Goal: Task Accomplishment & Management: Manage account settings

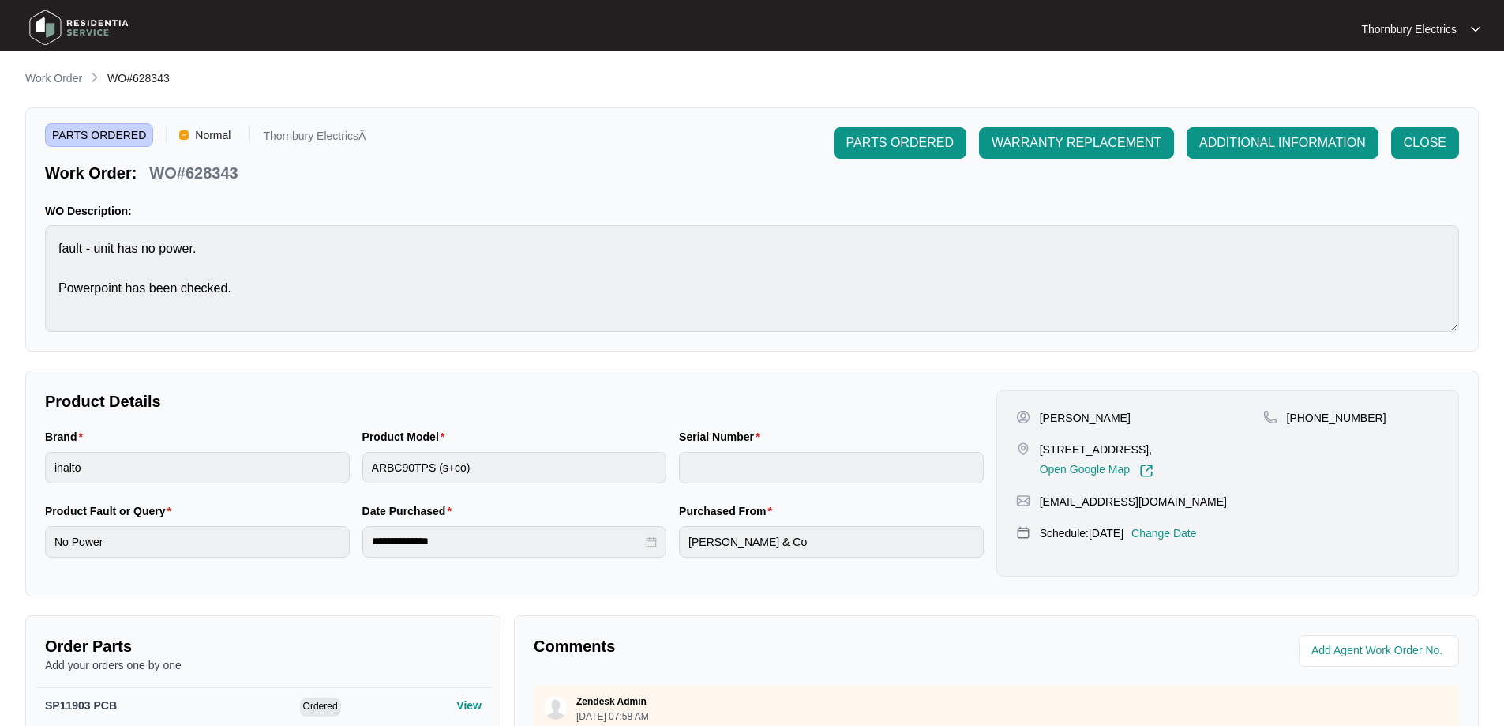
click at [67, 83] on p "Work Order" at bounding box center [53, 78] width 57 height 16
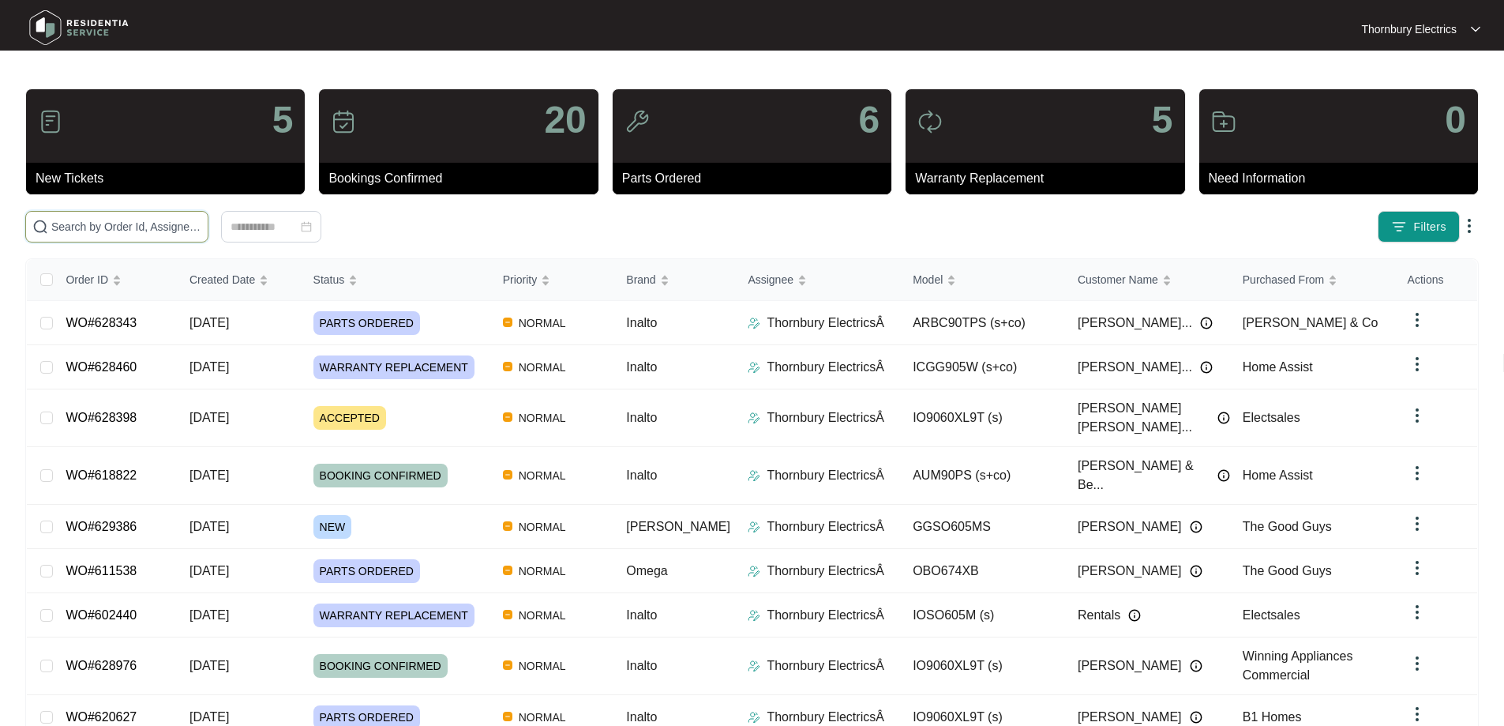
click at [178, 226] on input "text" at bounding box center [126, 226] width 150 height 17
type input "628398"
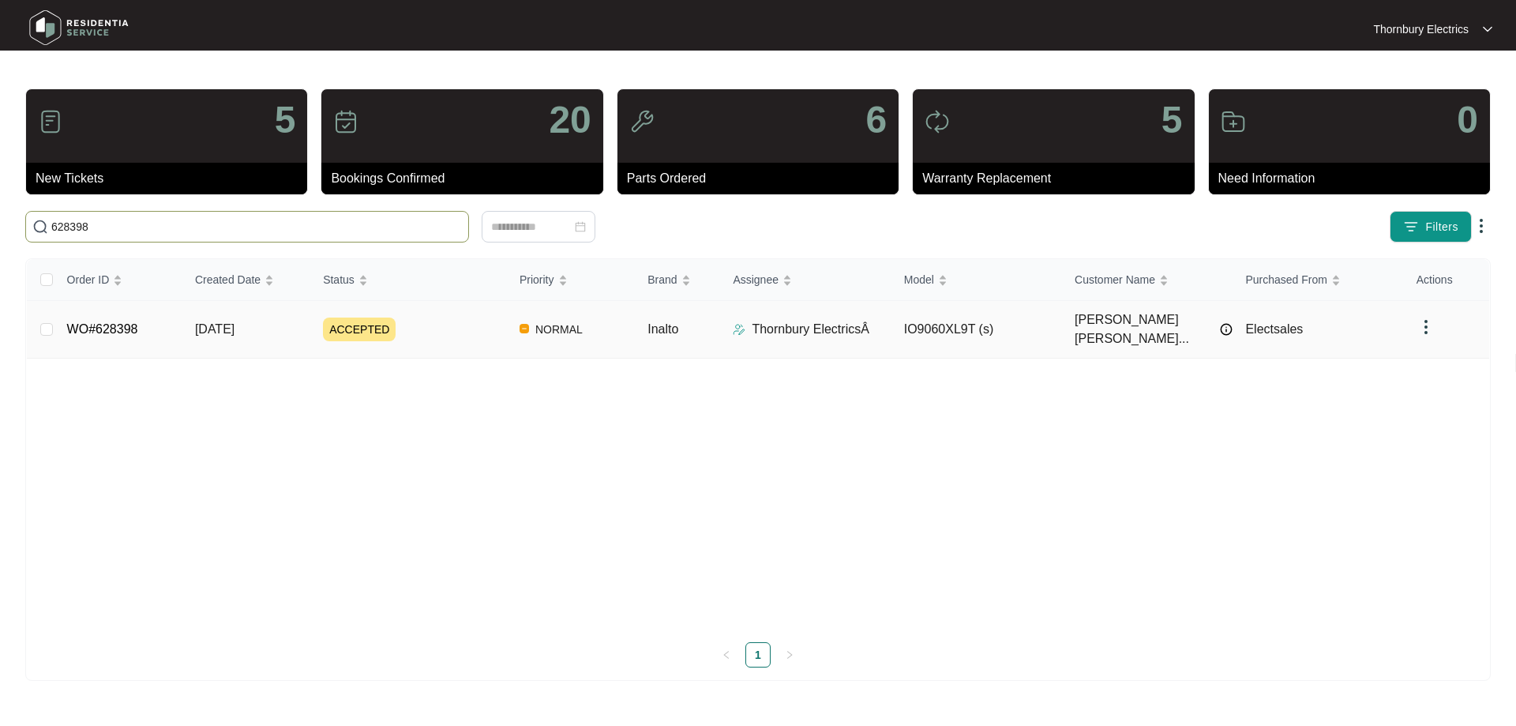
click at [437, 317] on div "ACCEPTED" at bounding box center [415, 329] width 184 height 24
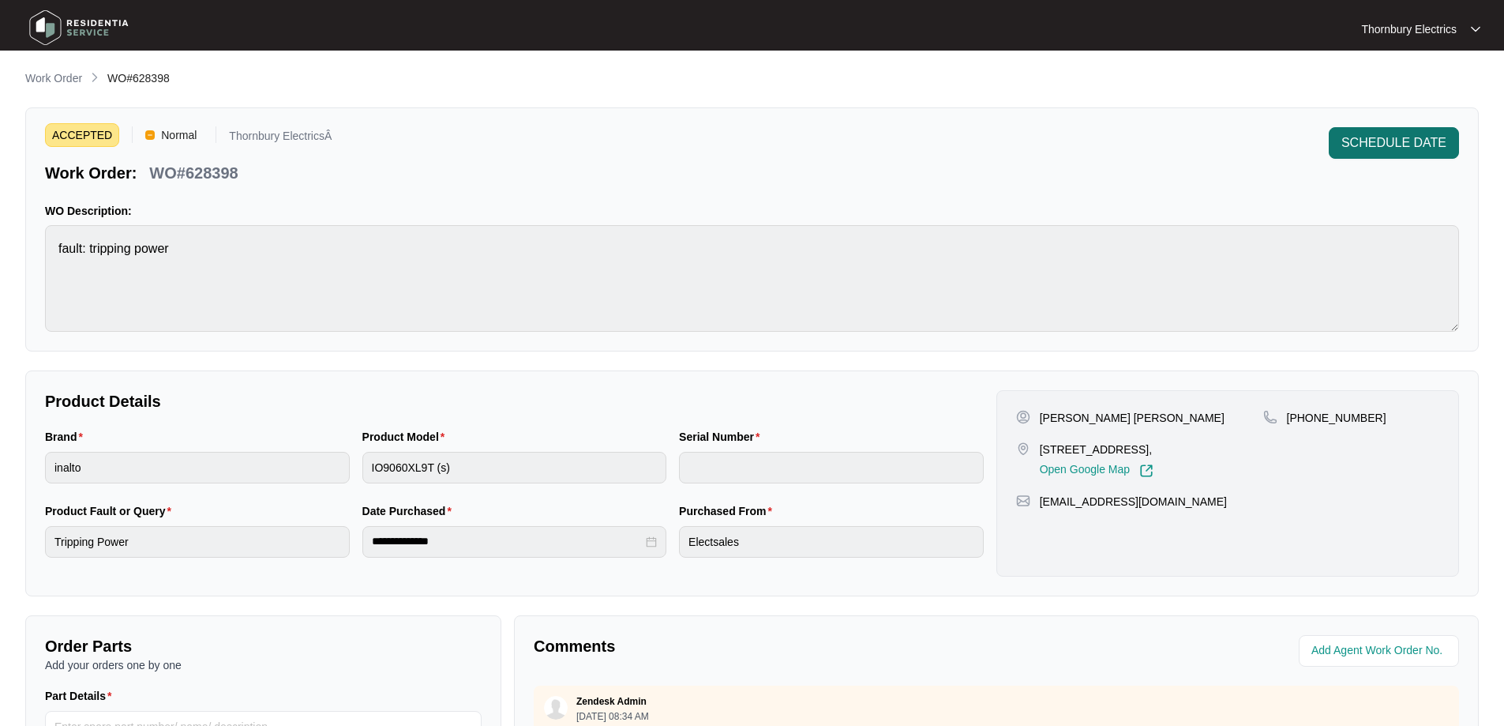
click at [1391, 157] on button "SCHEDULE DATE" at bounding box center [1394, 143] width 130 height 32
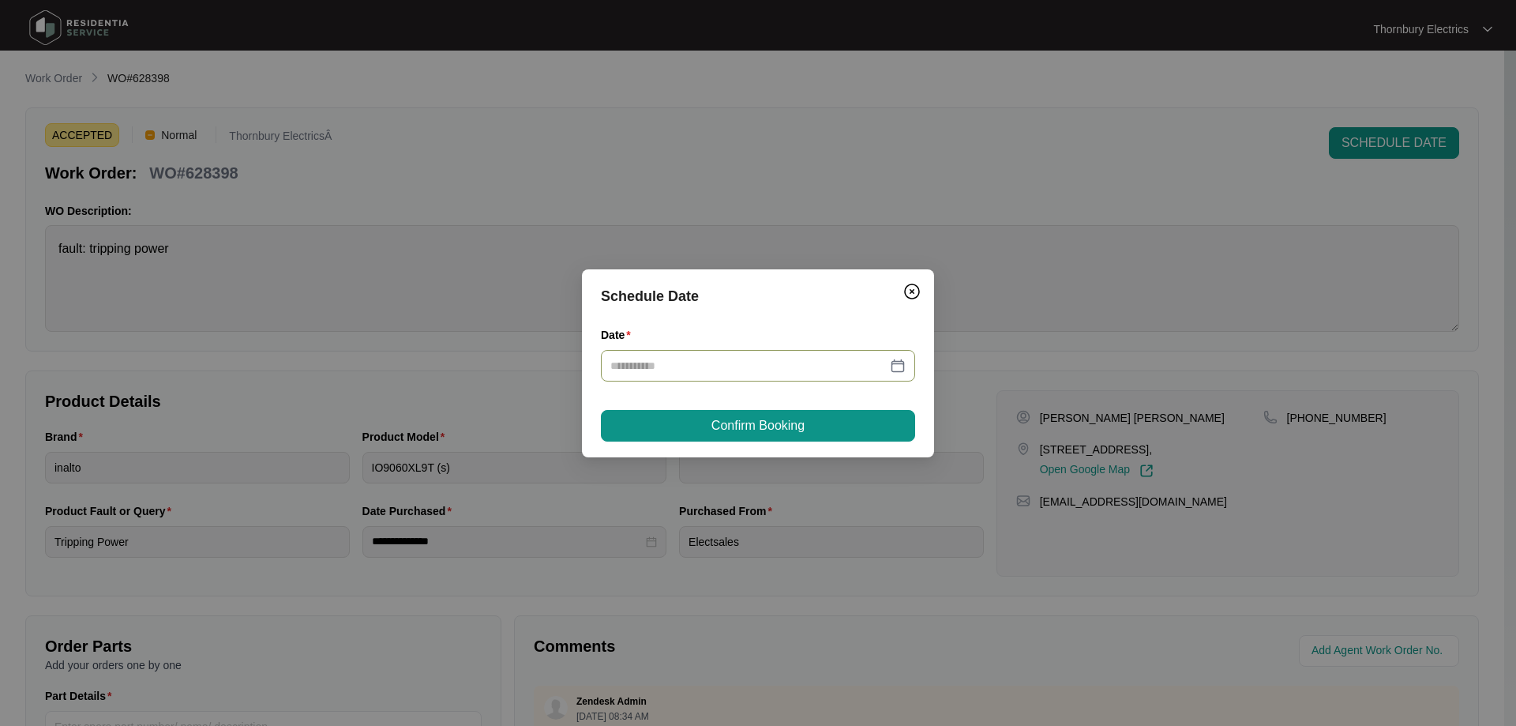
click at [903, 362] on div at bounding box center [757, 365] width 295 height 17
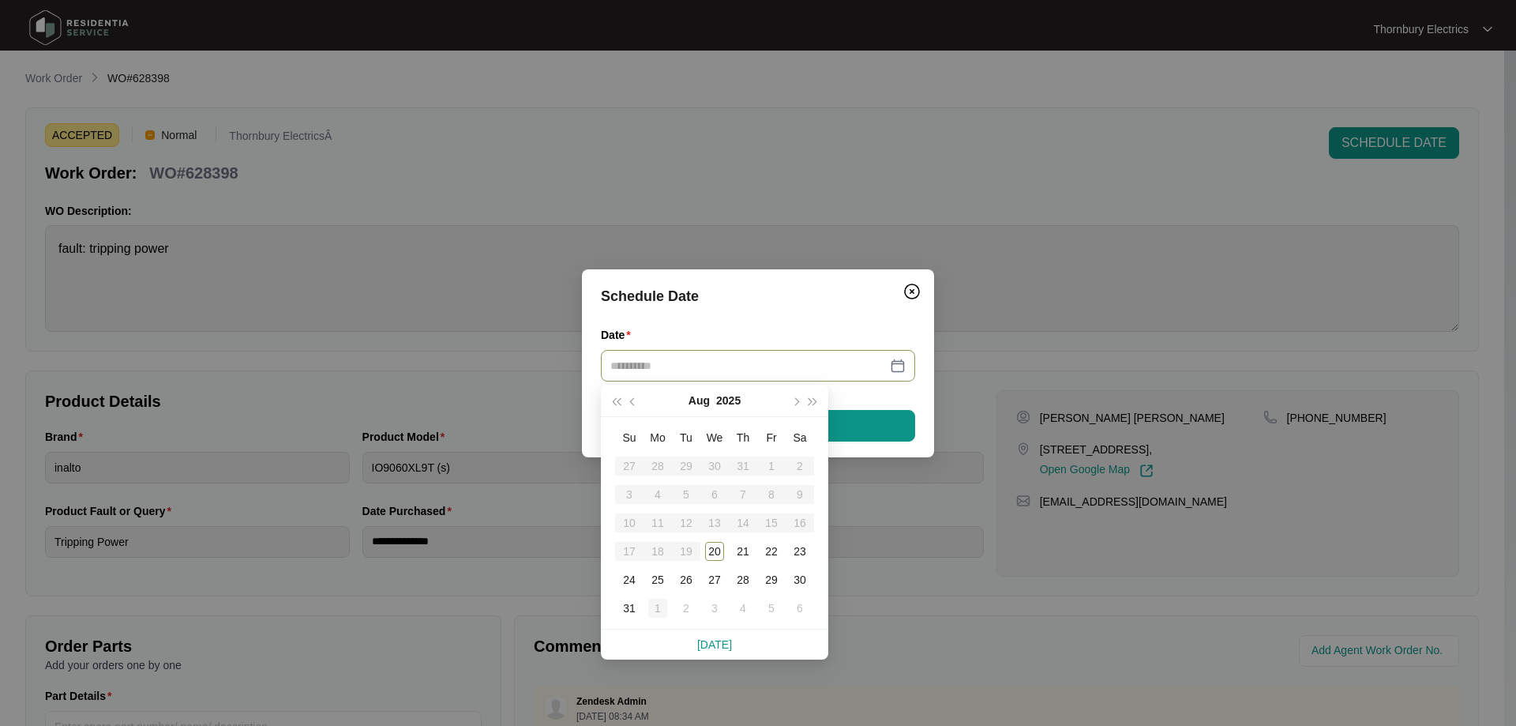
type input "**********"
click at [656, 607] on div "1" at bounding box center [657, 608] width 19 height 19
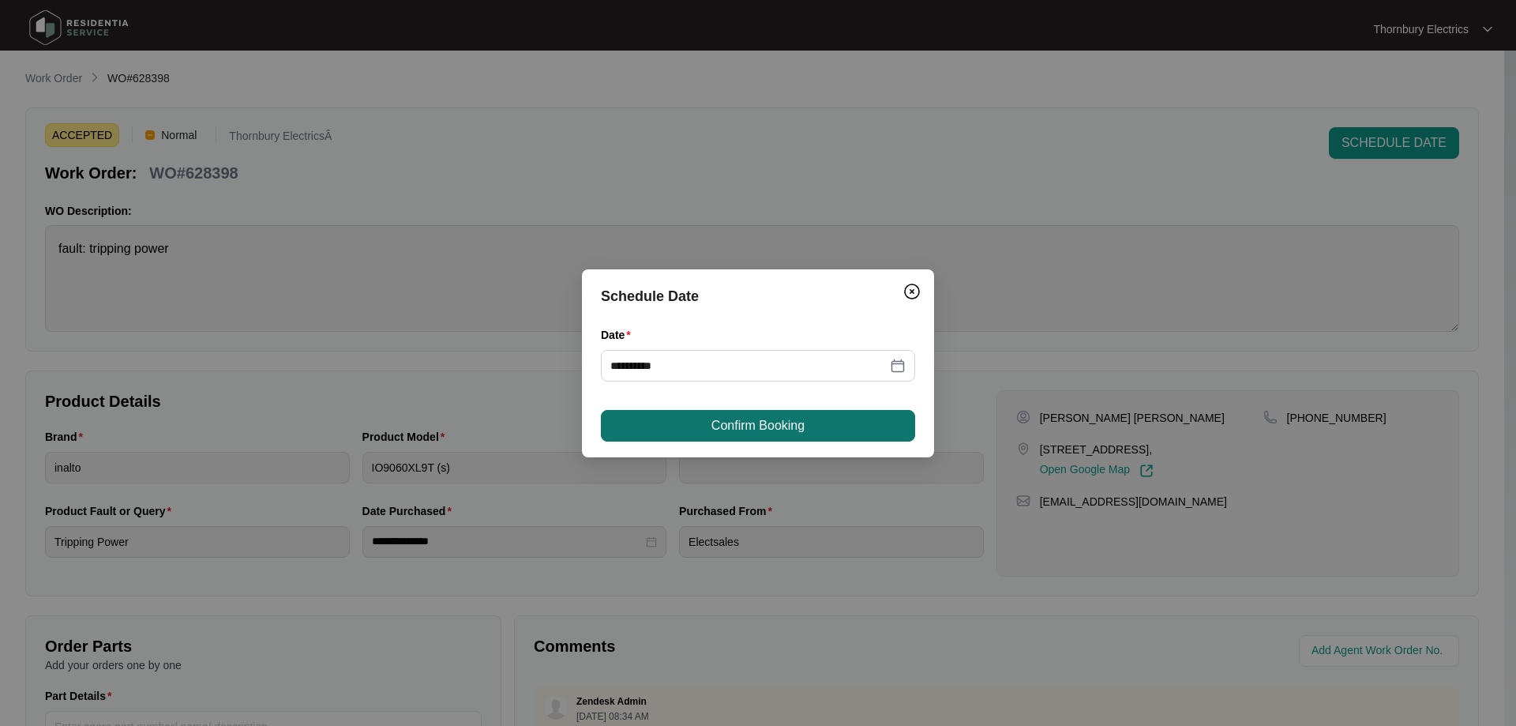
click at [786, 422] on span "Confirm Booking" at bounding box center [757, 425] width 93 height 19
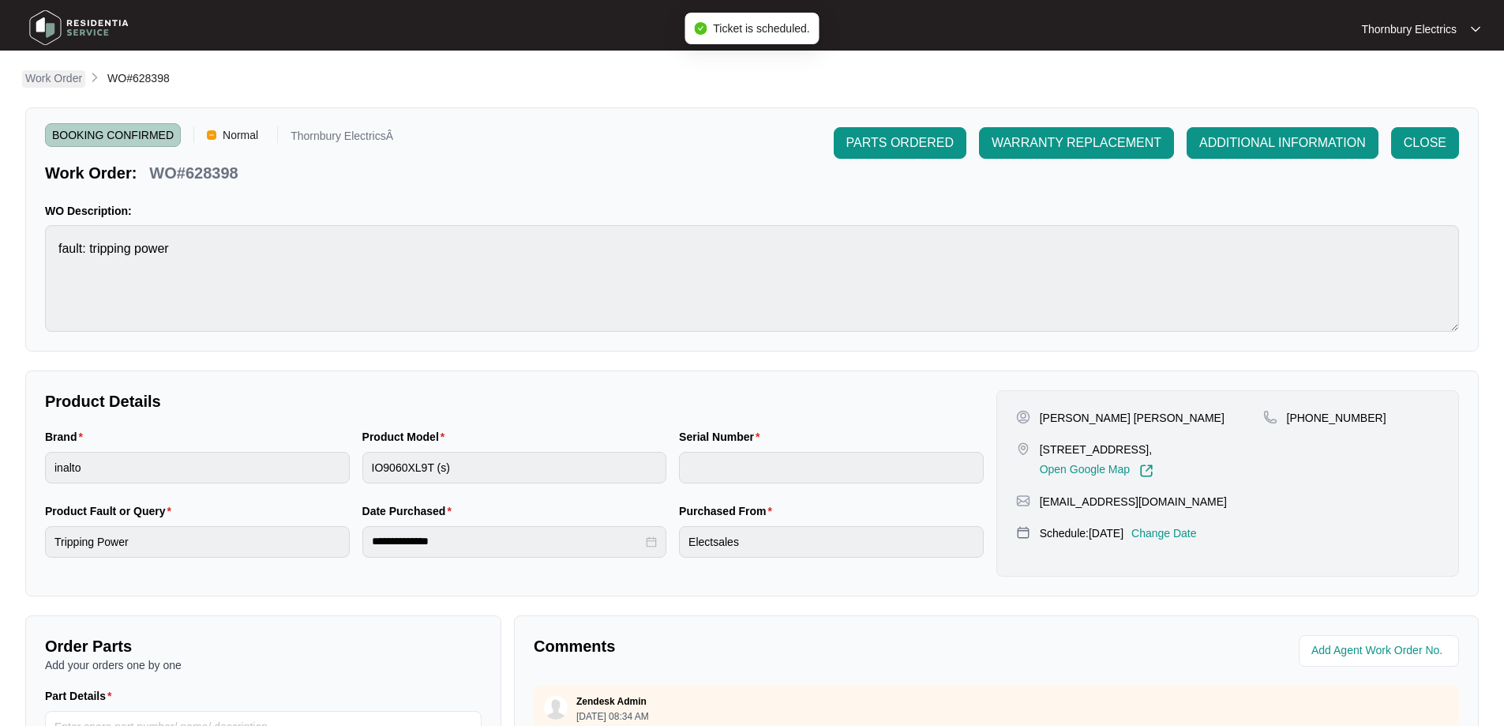
click at [64, 75] on p "Work Order" at bounding box center [53, 78] width 57 height 16
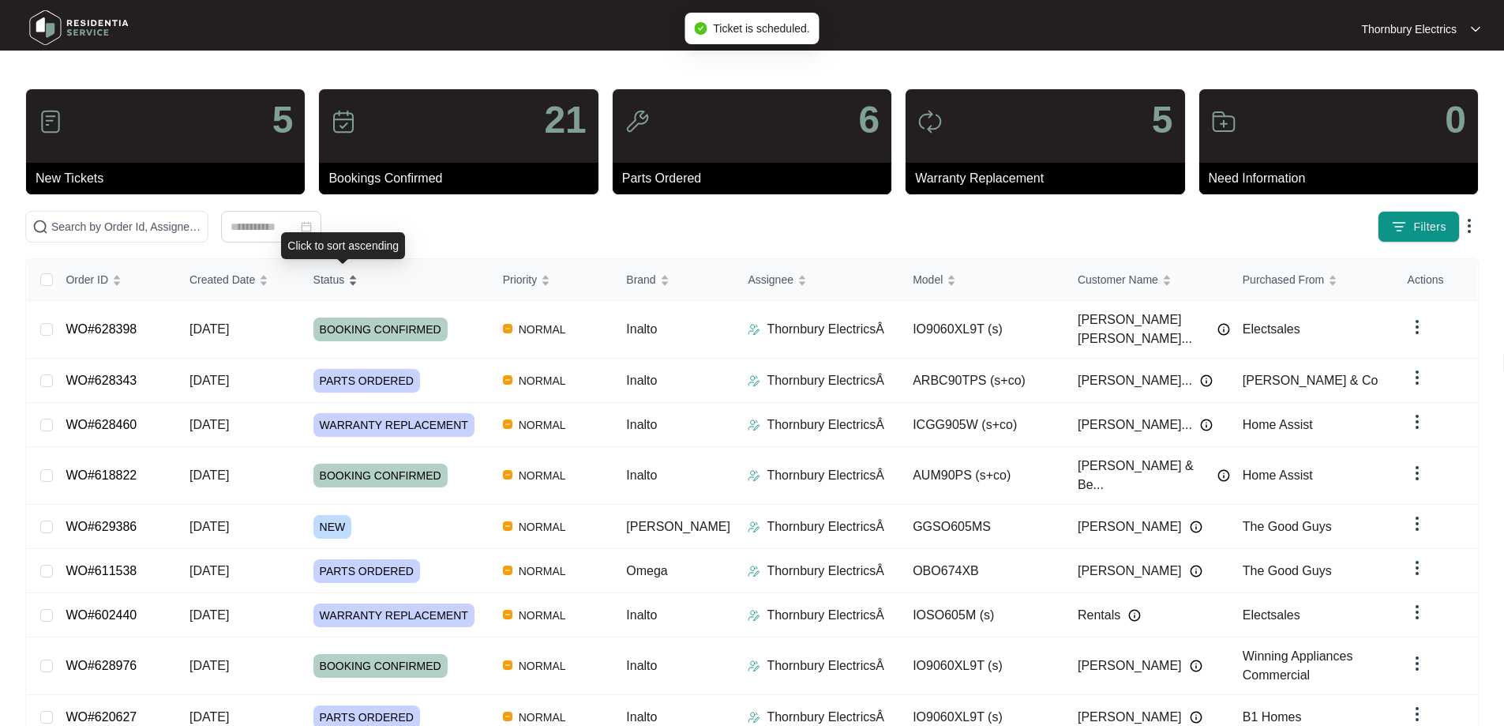
click at [345, 288] on div "Status" at bounding box center [335, 279] width 45 height 22
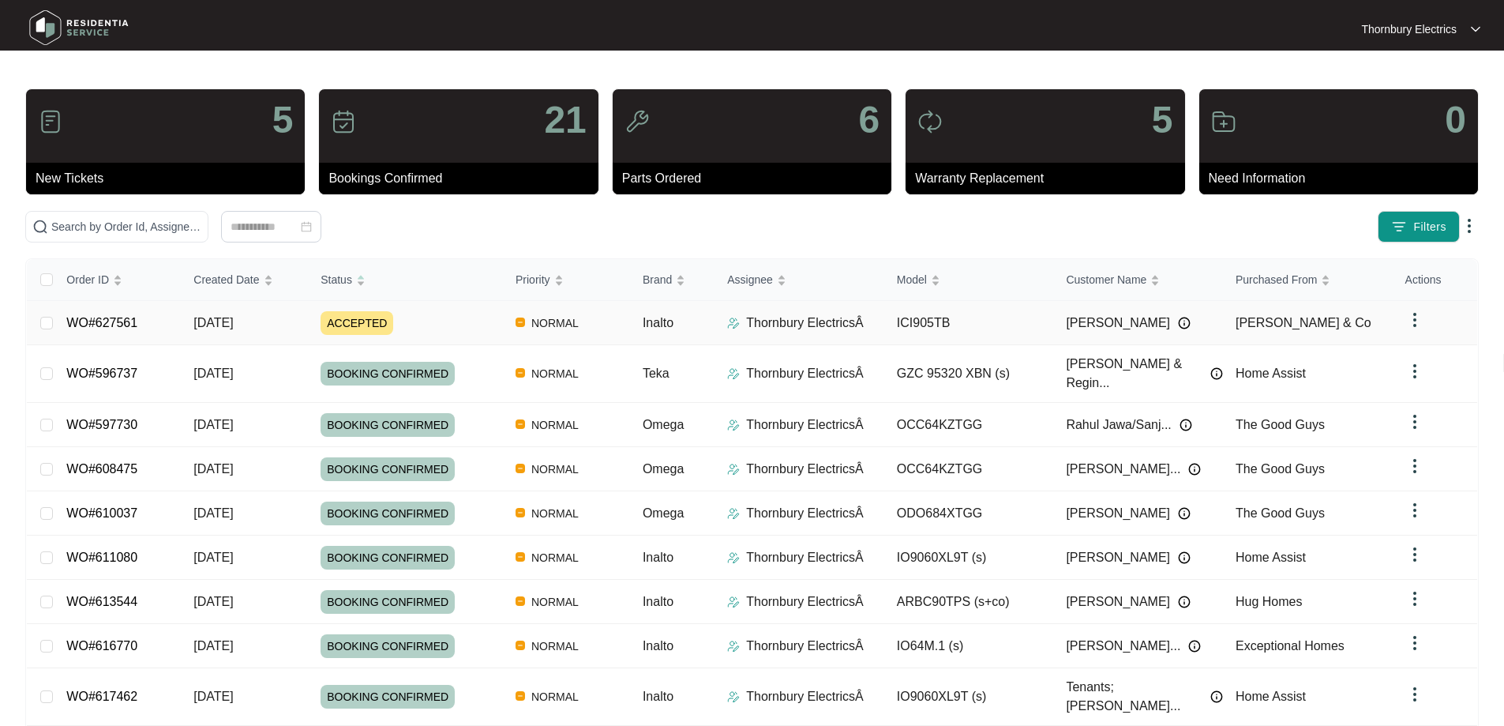
click at [354, 316] on span "ACCEPTED" at bounding box center [357, 323] width 73 height 24
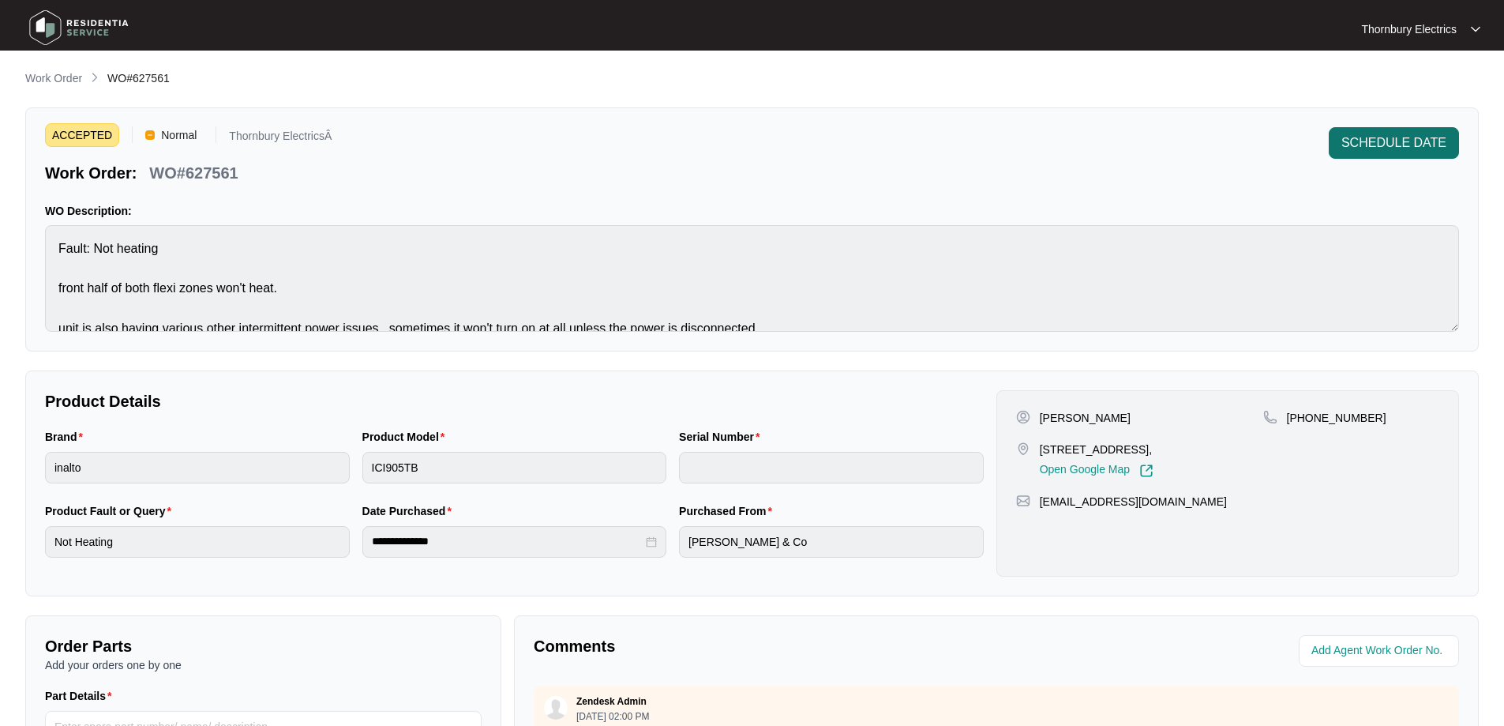
click at [1393, 149] on span "SCHEDULE DATE" at bounding box center [1394, 142] width 105 height 19
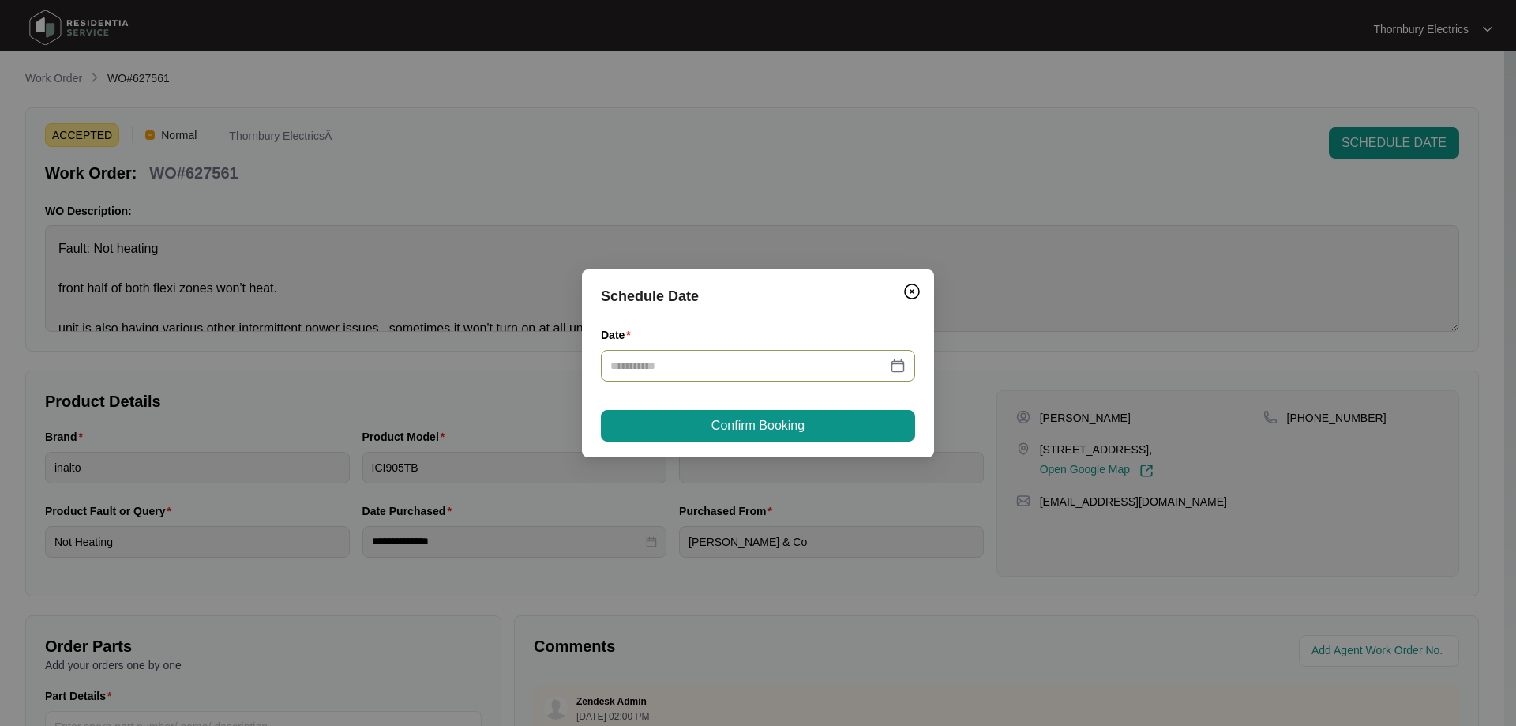
click at [900, 369] on div at bounding box center [757, 365] width 295 height 17
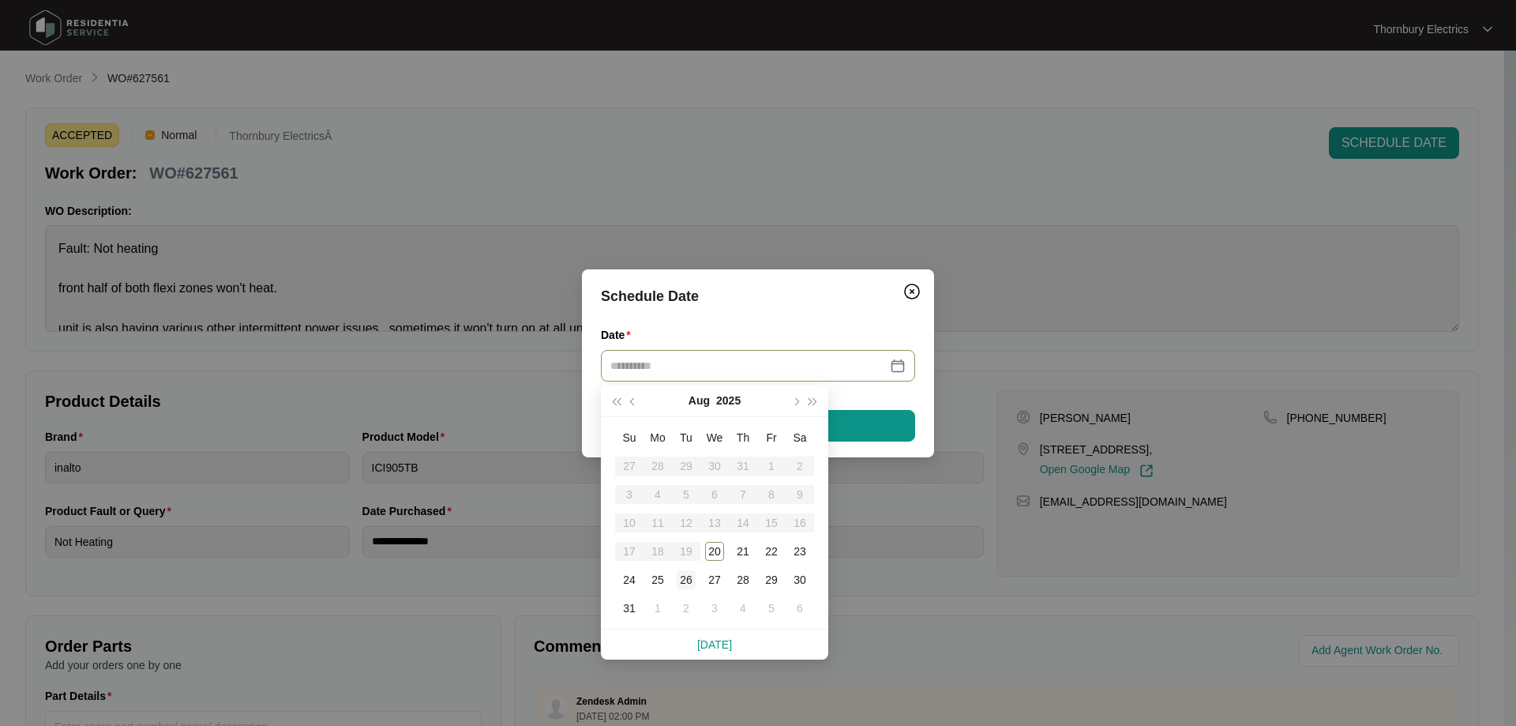
click at [687, 580] on div "26" at bounding box center [686, 579] width 19 height 19
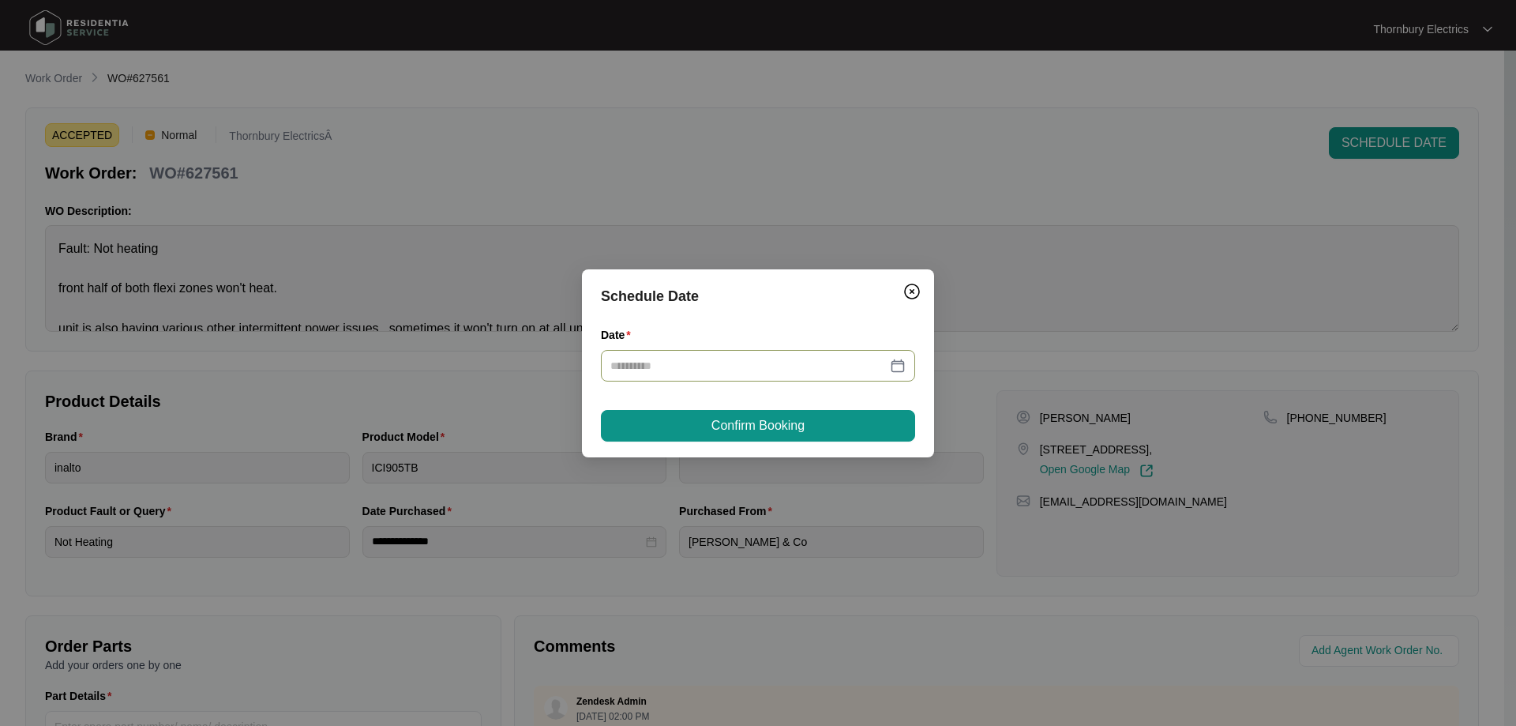
type input "**********"
click at [807, 426] on button "Confirm Booking" at bounding box center [758, 426] width 314 height 32
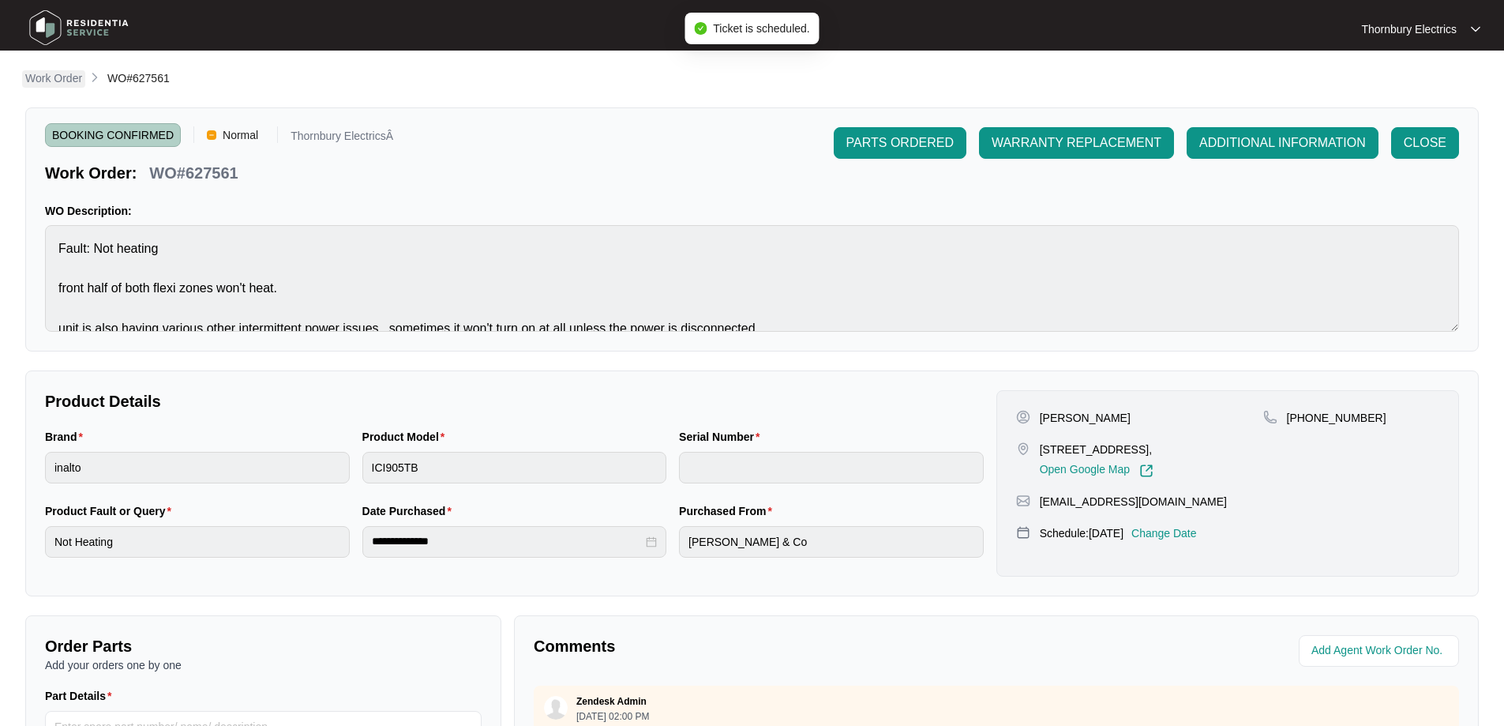
click at [59, 82] on p "Work Order" at bounding box center [53, 78] width 57 height 16
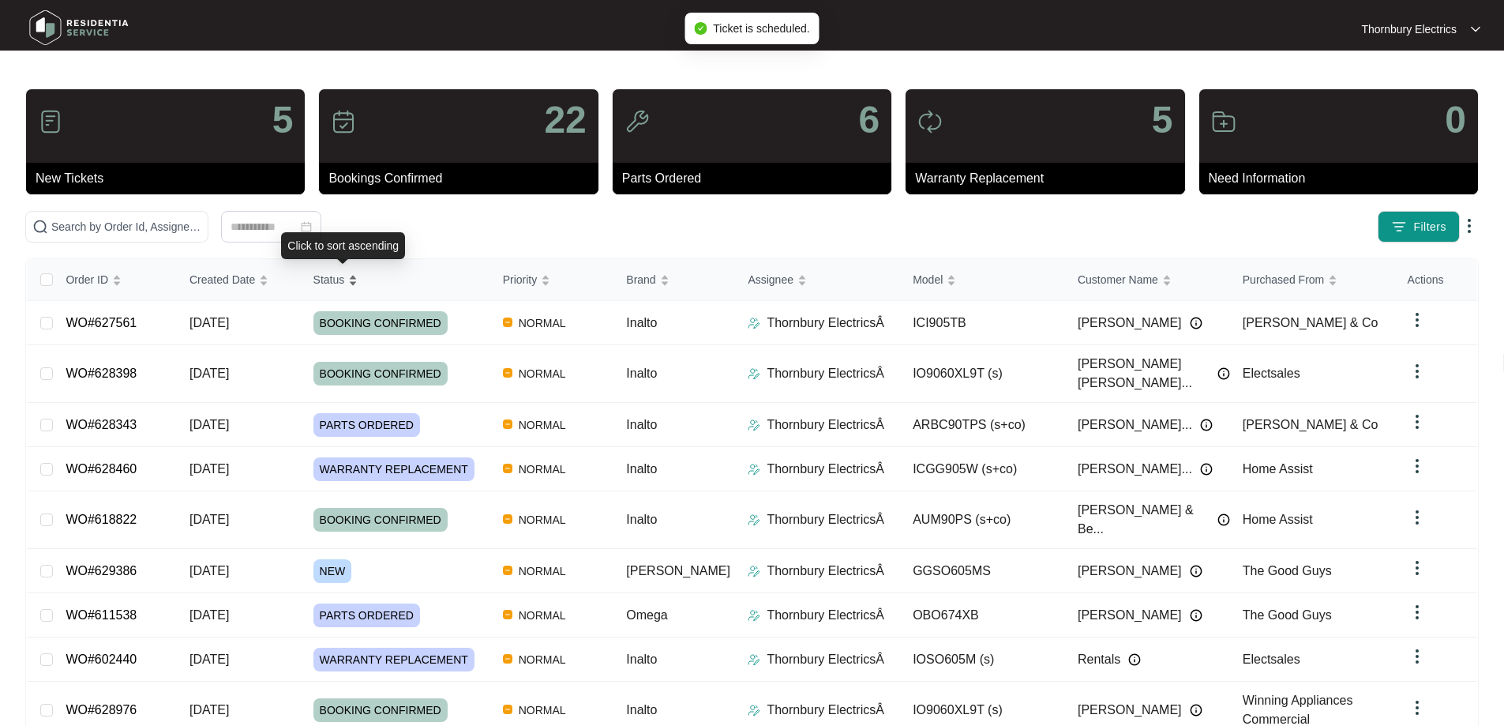
click at [345, 282] on span "Status" at bounding box center [329, 279] width 32 height 17
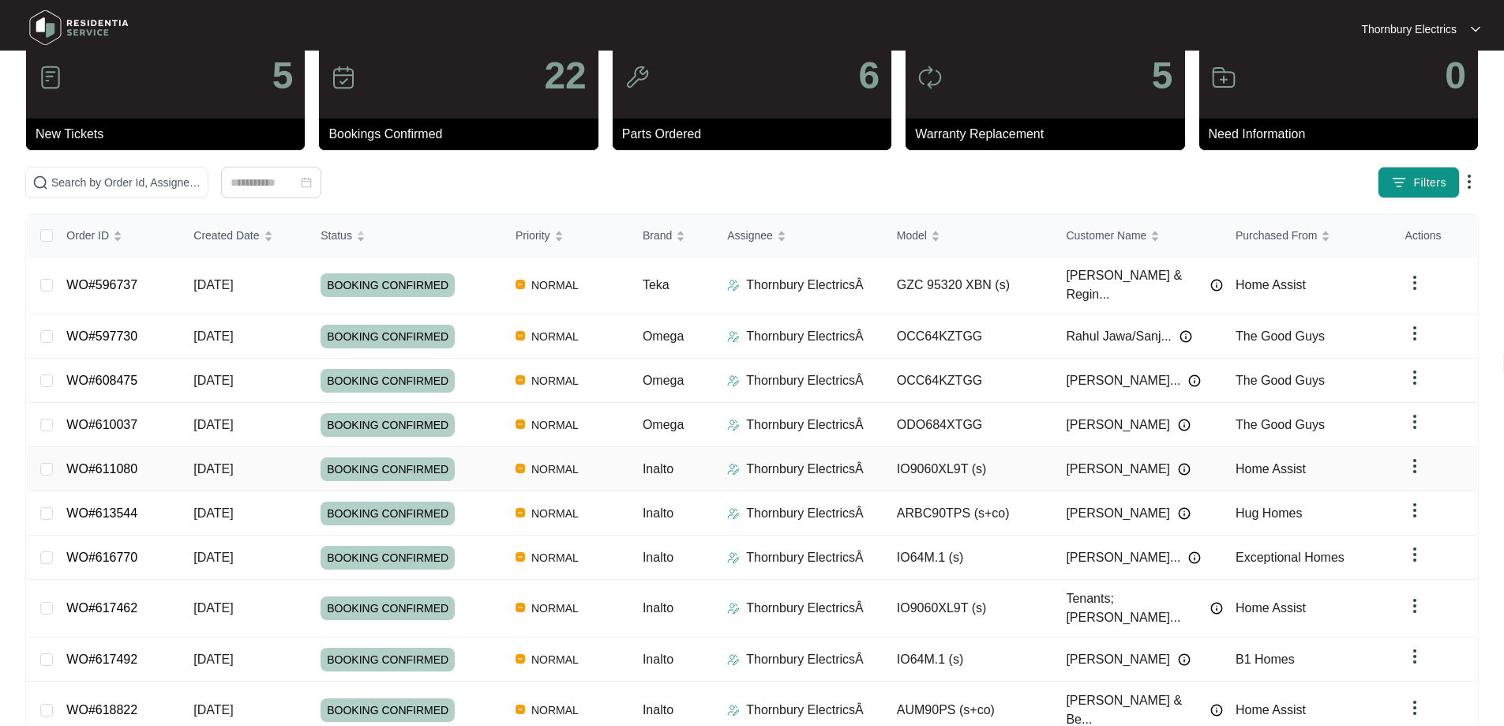
scroll to position [86, 0]
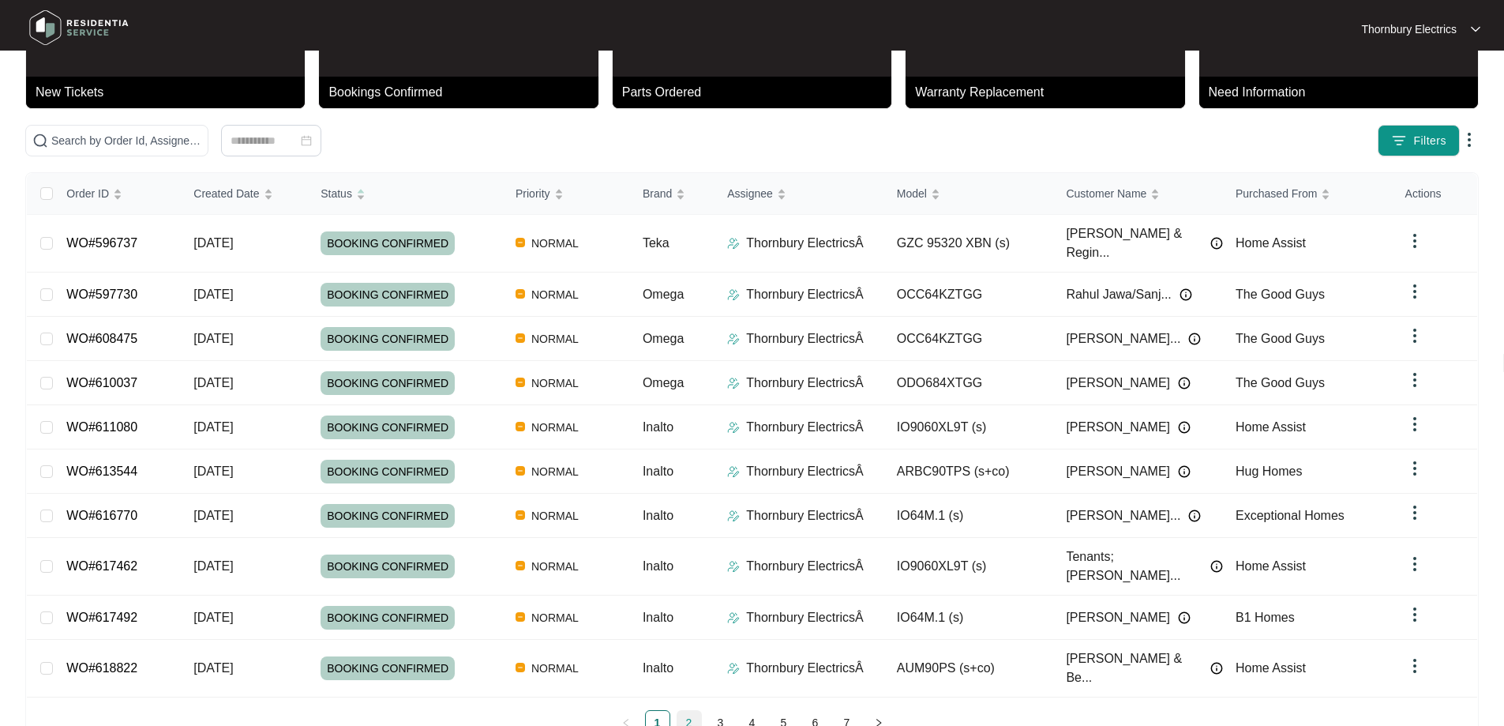
click at [689, 711] on link "2" at bounding box center [690, 723] width 24 height 24
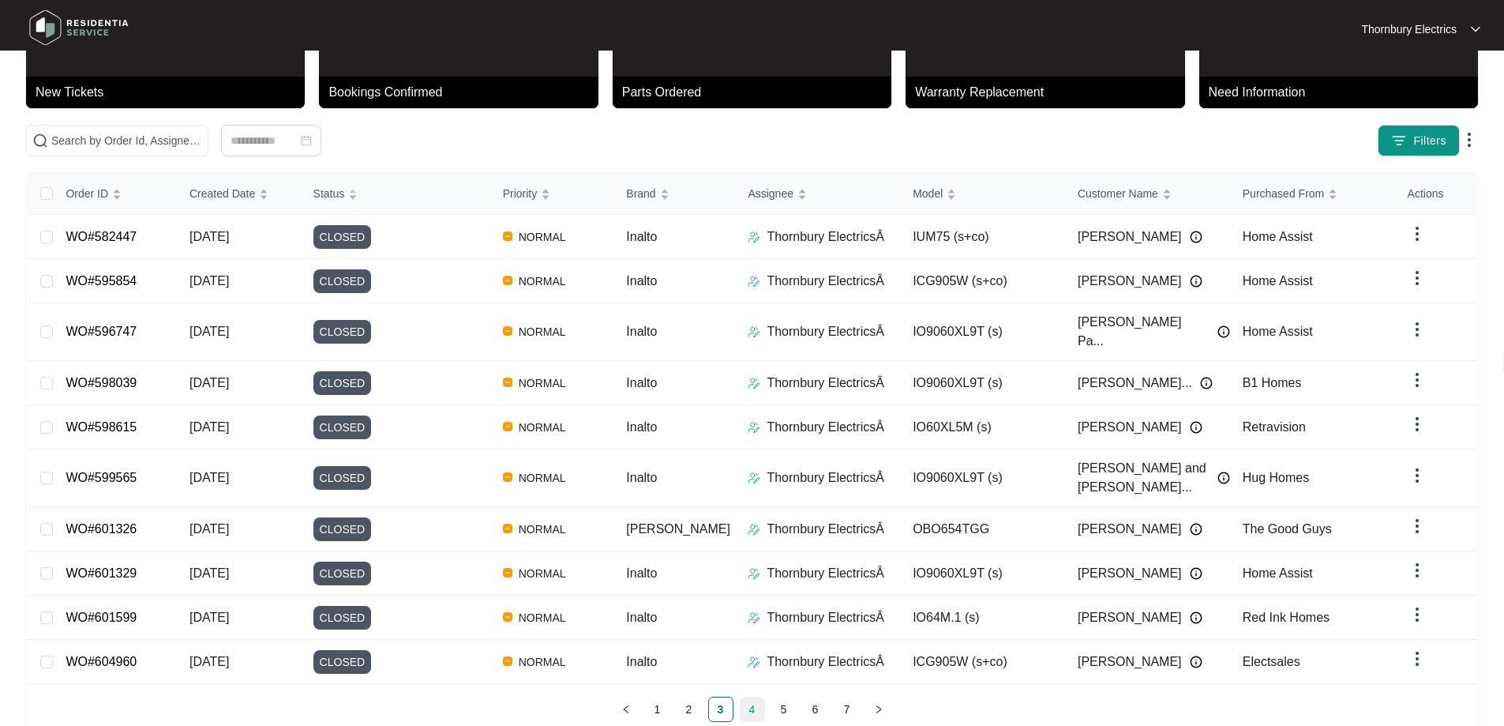
click at [749, 697] on link "4" at bounding box center [753, 709] width 24 height 24
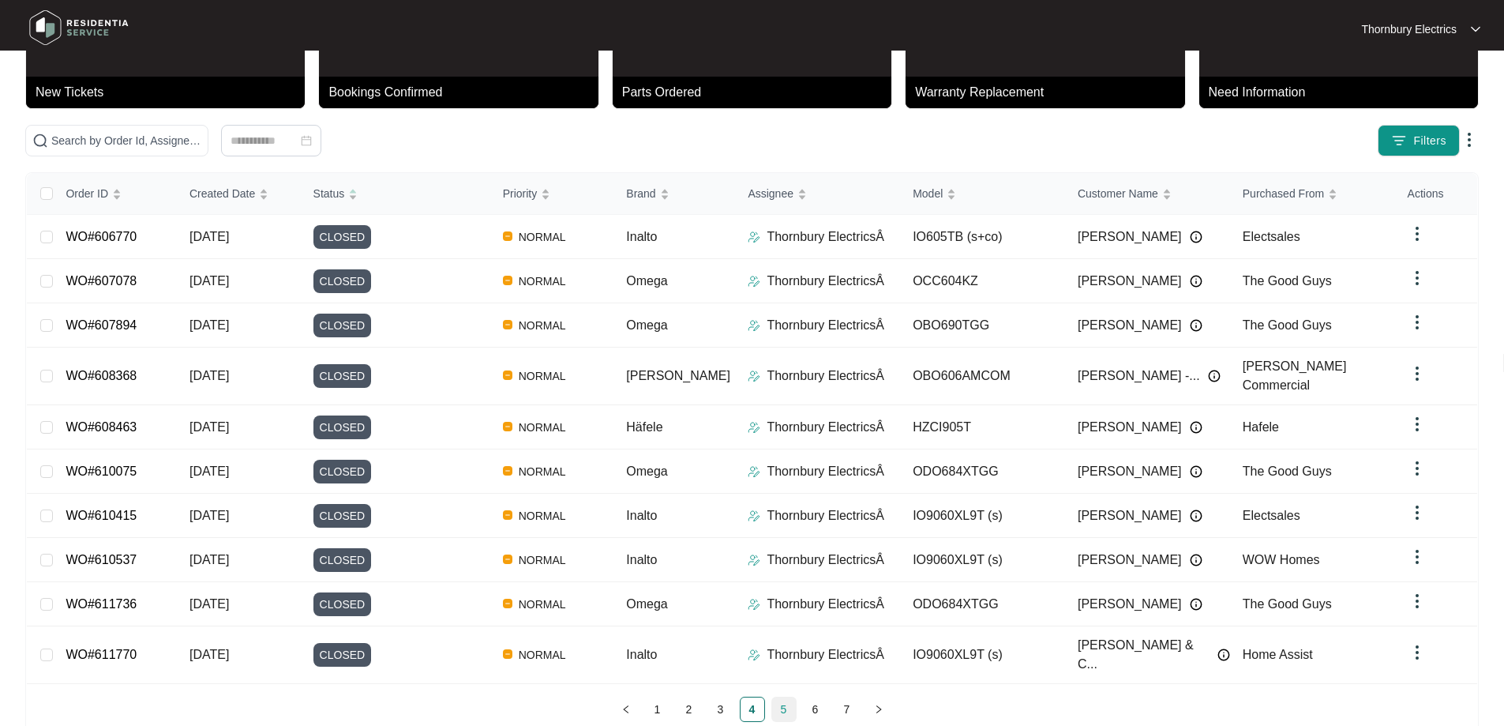
click at [783, 697] on link "5" at bounding box center [784, 709] width 24 height 24
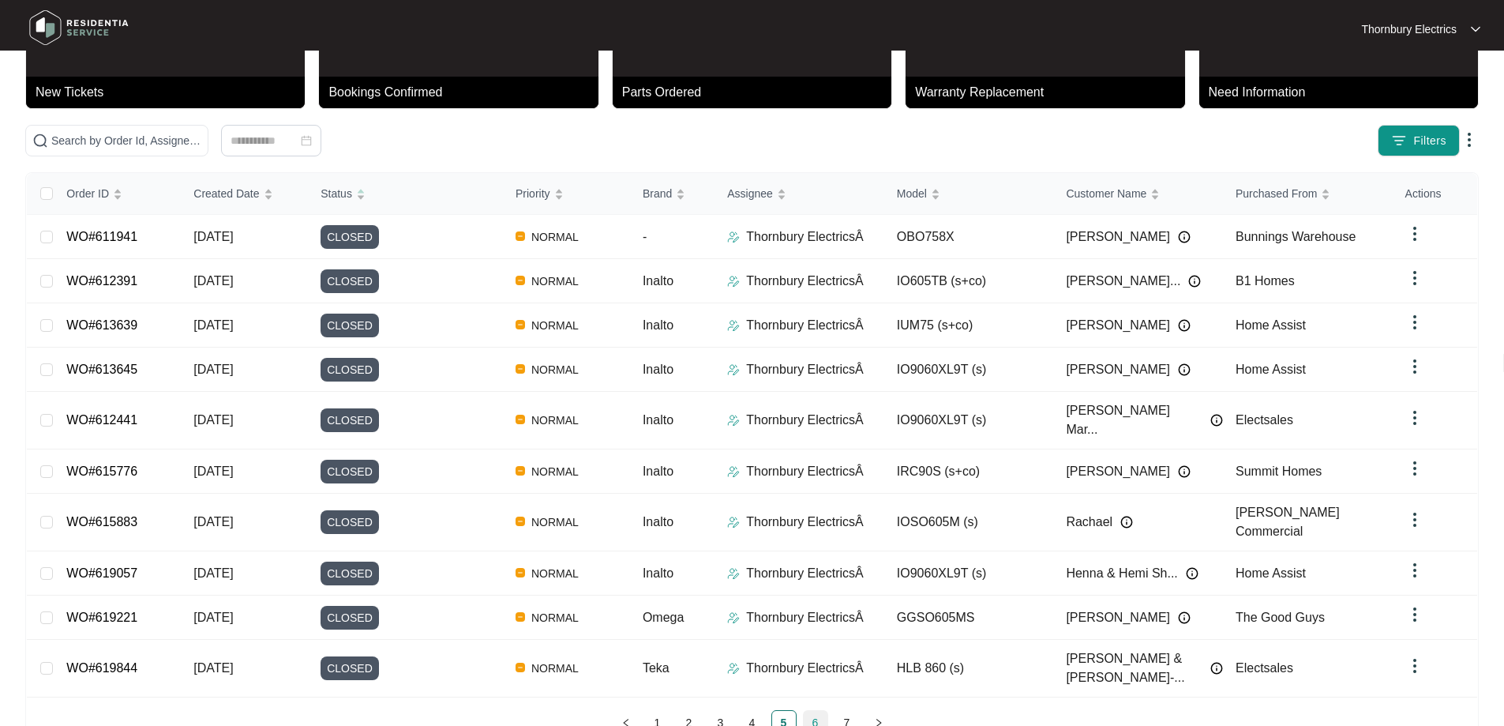
click at [813, 711] on link "6" at bounding box center [816, 723] width 24 height 24
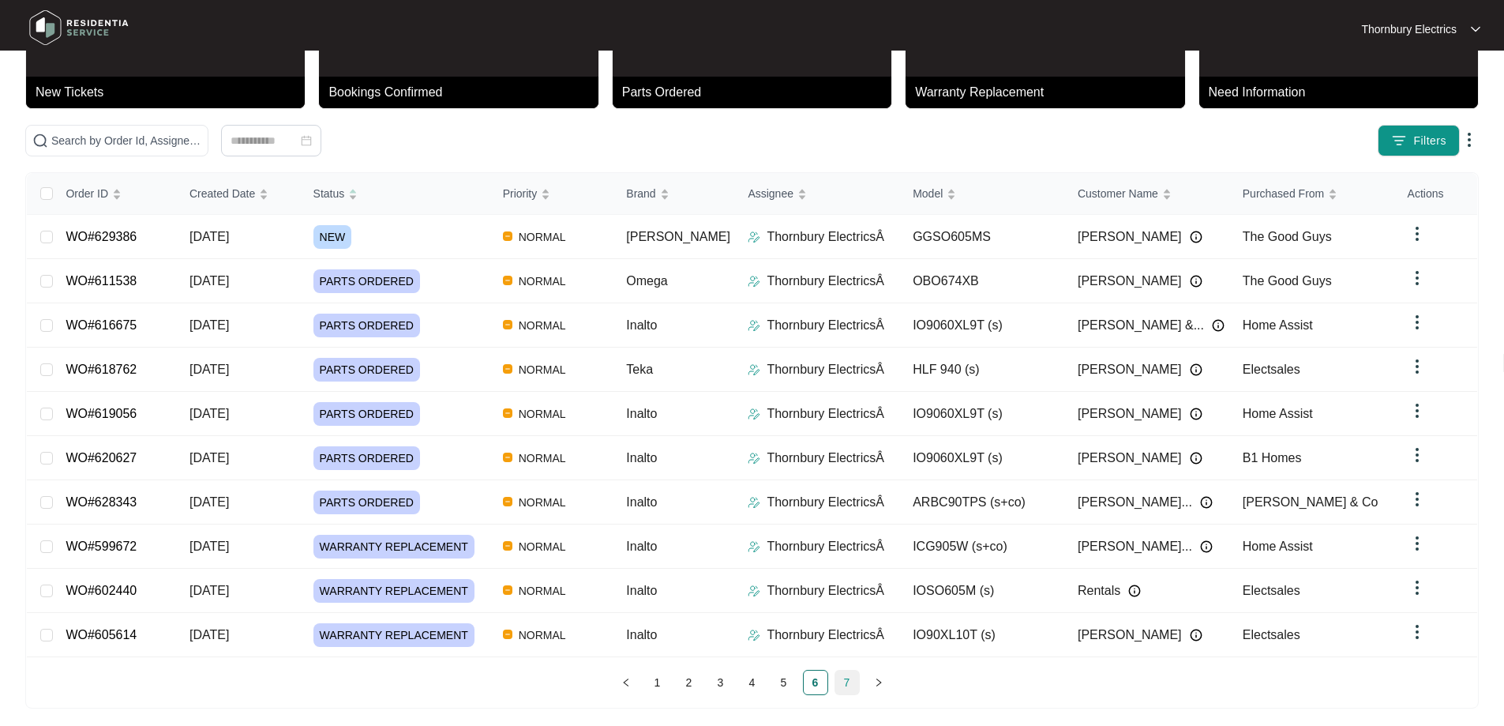
click at [847, 670] on link "7" at bounding box center [847, 682] width 24 height 24
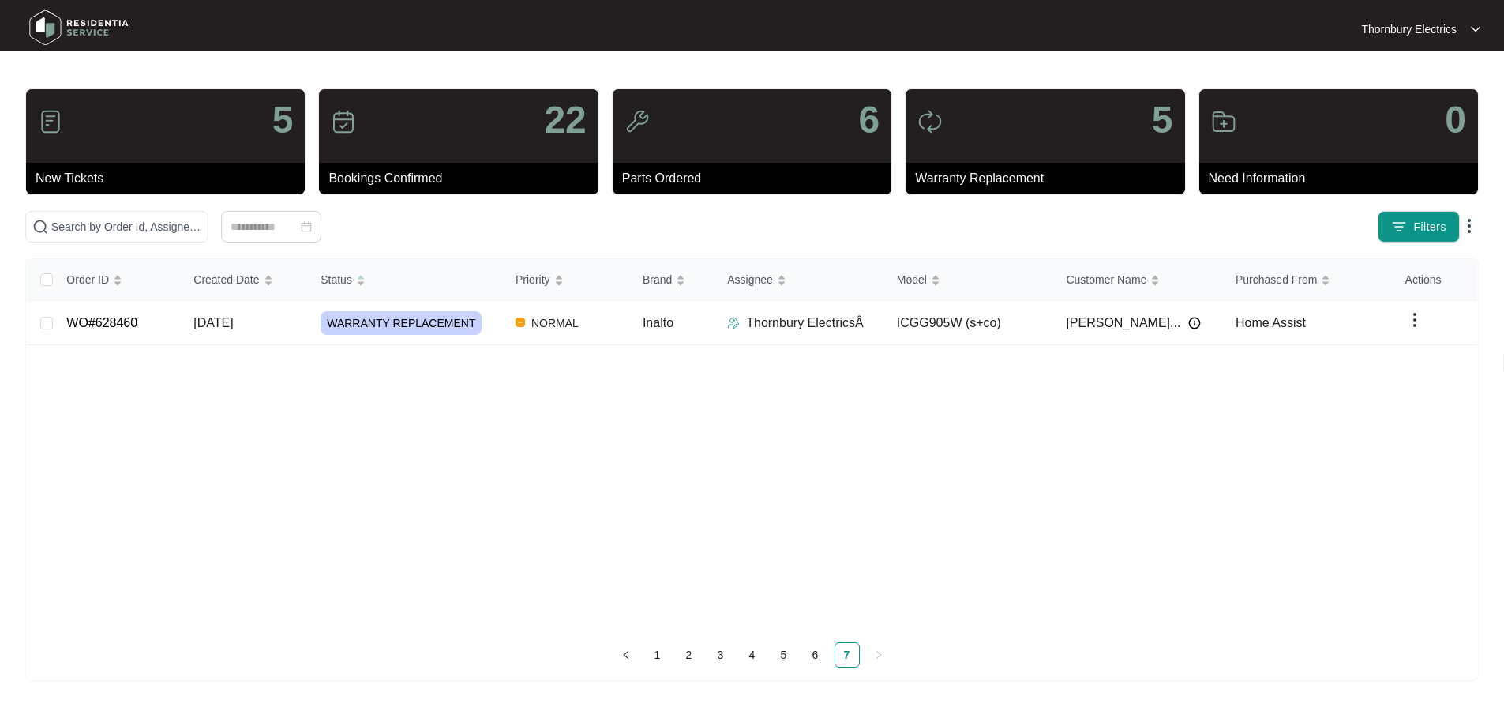
scroll to position [0, 0]
click at [820, 658] on link "6" at bounding box center [821, 655] width 24 height 24
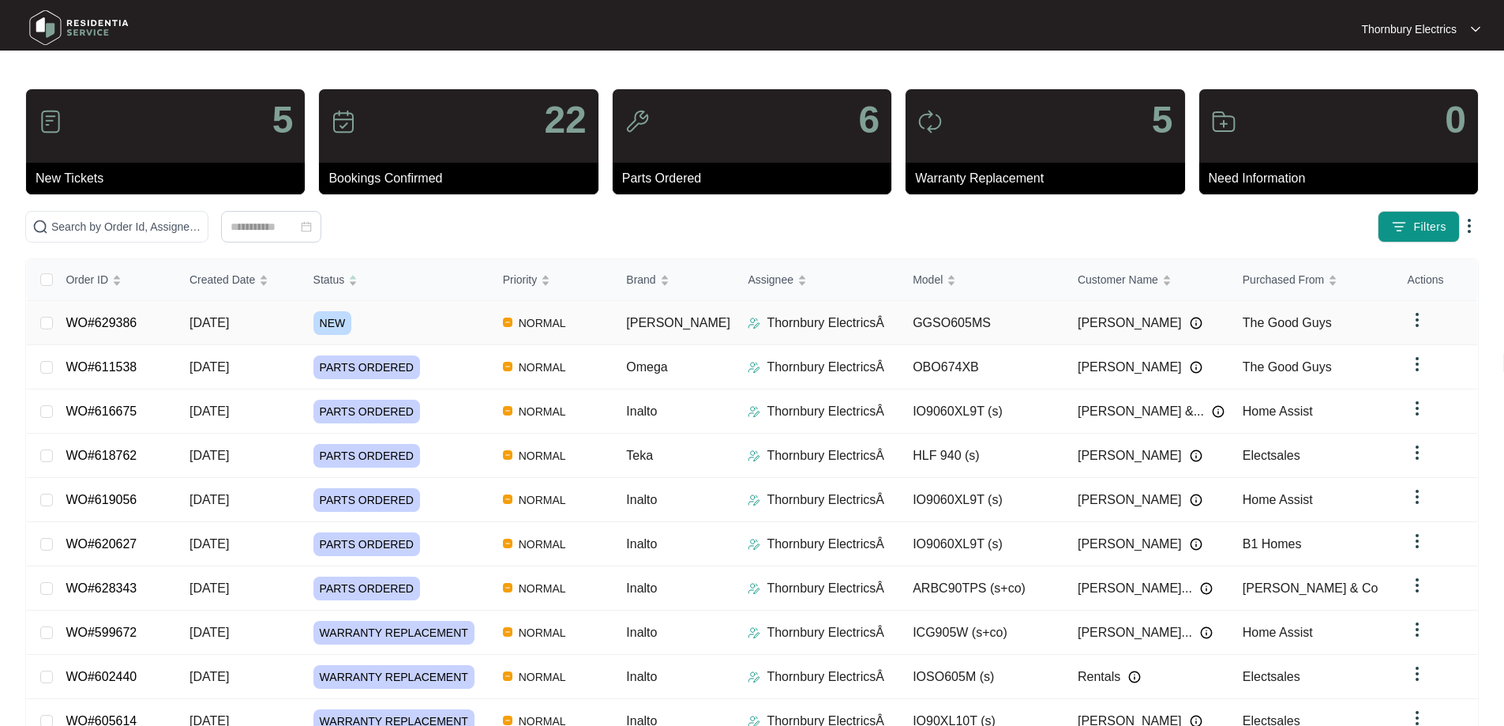
click at [396, 336] on td "NEW" at bounding box center [396, 323] width 190 height 44
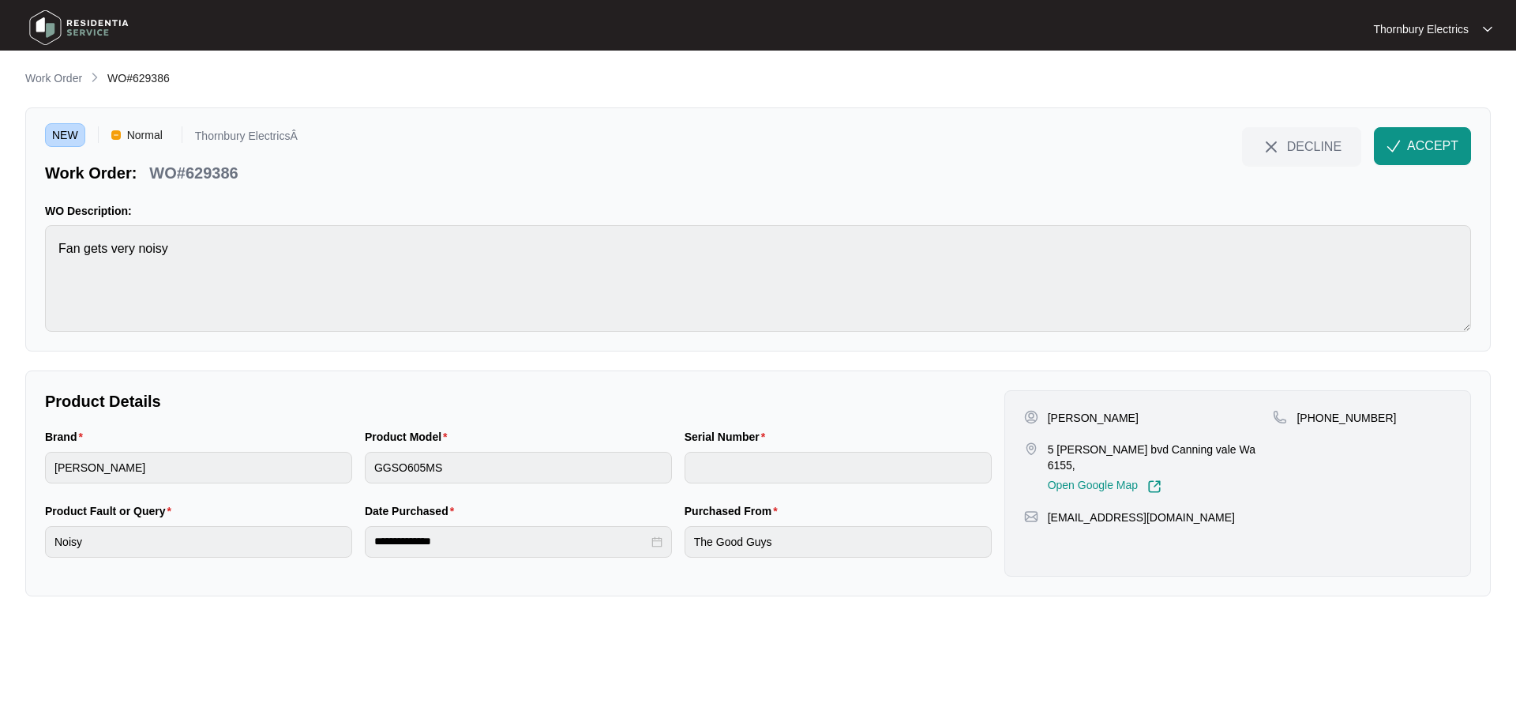
drag, startPoint x: 398, startPoint y: 336, endPoint x: 364, endPoint y: 535, distance: 202.7
click at [365, 535] on div "**********" at bounding box center [518, 542] width 307 height 32
click at [1063, 422] on p "[PERSON_NAME]" at bounding box center [1093, 418] width 91 height 16
copy p "Faiza"
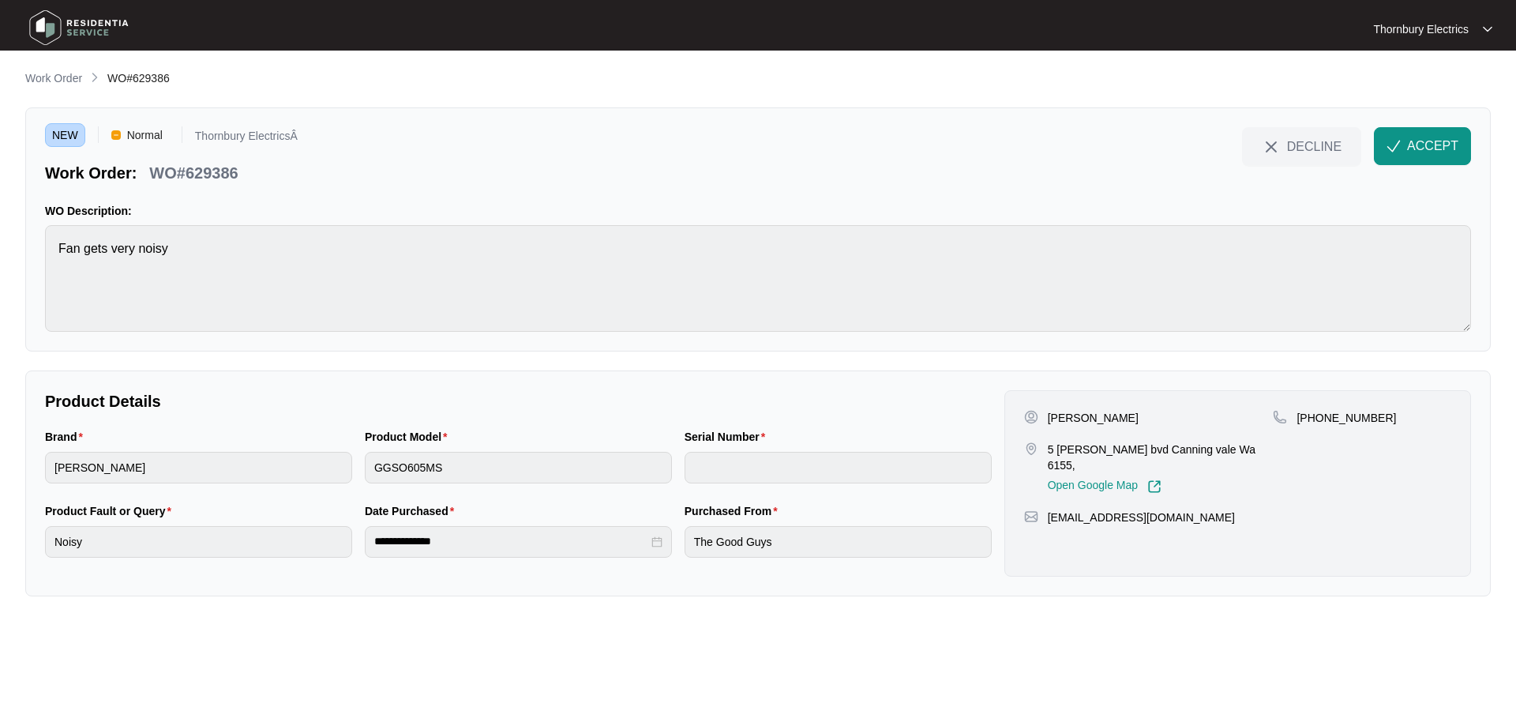
click at [1102, 417] on p "[PERSON_NAME]" at bounding box center [1093, 418] width 91 height 16
copy p "Sadek"
drag, startPoint x: 1181, startPoint y: 503, endPoint x: 1072, endPoint y: 508, distance: 109.1
click at [1057, 512] on div "[PERSON_NAME] 5 [PERSON_NAME] bvd Canning vale Wa 6155, Open Google Map [PHONE_…" at bounding box center [1237, 483] width 467 height 186
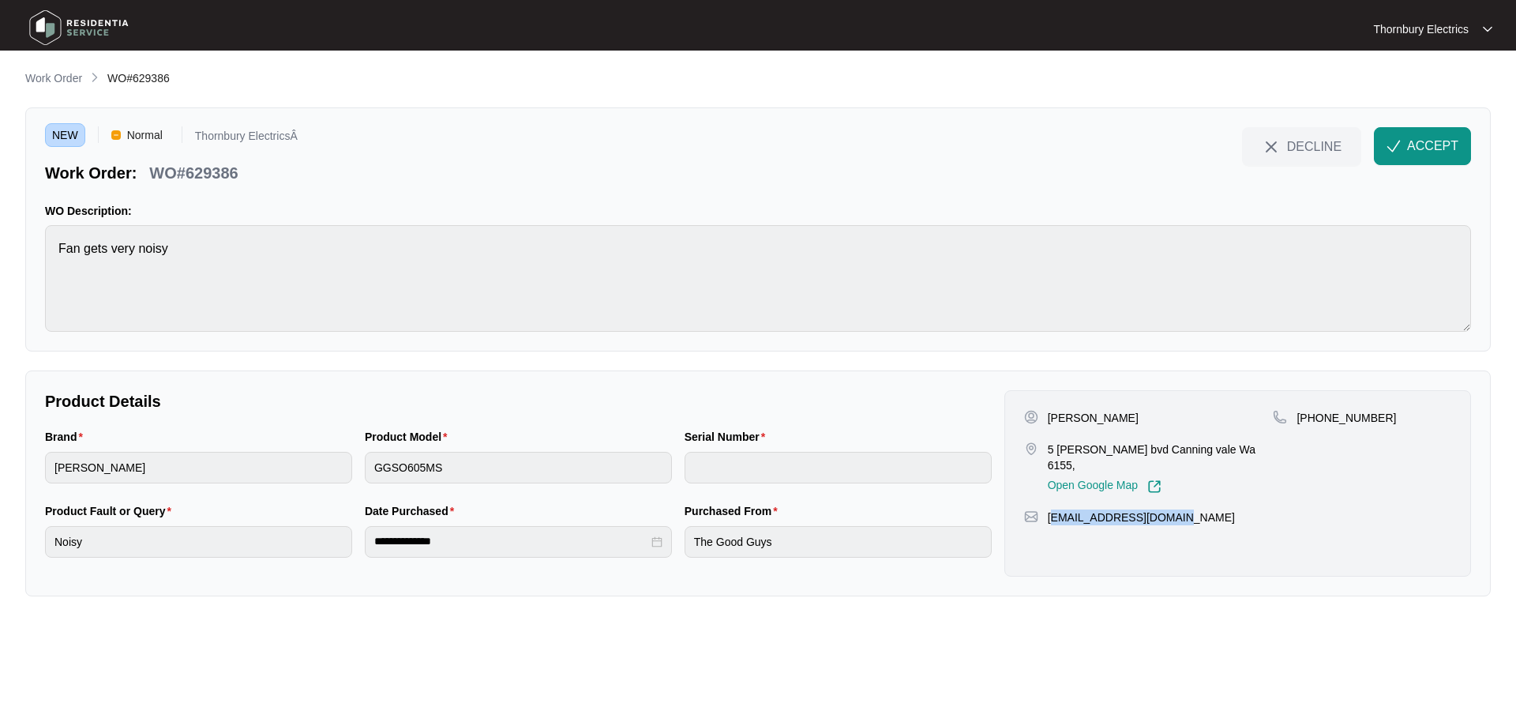
copy p "[EMAIL_ADDRESS][DOMAIN_NAME]"
drag, startPoint x: 1378, startPoint y: 422, endPoint x: 1327, endPoint y: 422, distance: 50.5
click at [1319, 422] on div "[PHONE_NUMBER]" at bounding box center [1362, 418] width 178 height 16
copy p "477851012"
click at [1418, 141] on span "ACCEPT" at bounding box center [1432, 146] width 51 height 19
